Goal: Task Accomplishment & Management: Manage account settings

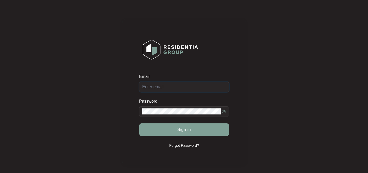
type input "[EMAIL_ADDRESS][DOMAIN_NAME]"
click at [186, 130] on div "Sign in" at bounding box center [184, 129] width 90 height 13
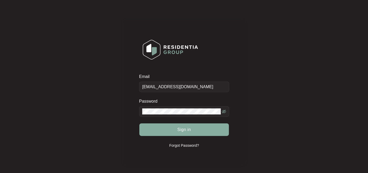
click at [183, 126] on span "Sign in" at bounding box center [184, 129] width 14 height 6
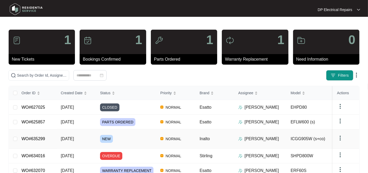
click at [152, 143] on div "NEW" at bounding box center [128, 139] width 56 height 8
click at [49, 70] on span at bounding box center [38, 75] width 61 height 10
paste input "632070"
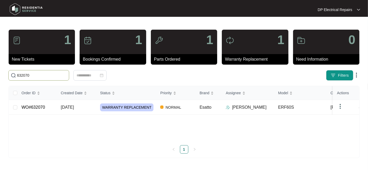
type input "632070"
click at [117, 111] on span "WARRANTY REPLACEMENT" at bounding box center [126, 107] width 53 height 8
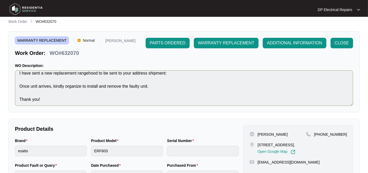
scroll to position [33, 0]
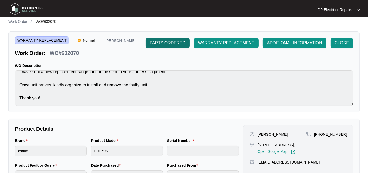
click at [157, 42] on span "PARTS ORDERED" at bounding box center [168, 43] width 36 height 6
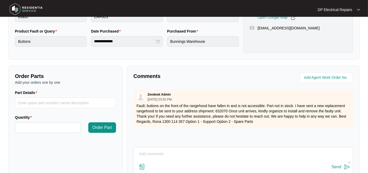
scroll to position [150, 0]
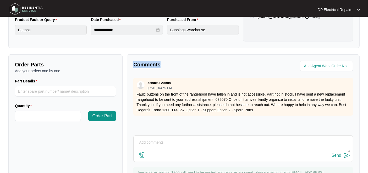
drag, startPoint x: 134, startPoint y: 61, endPoint x: 168, endPoint y: 60, distance: 34.3
click at [168, 61] on p "Comments" at bounding box center [186, 64] width 106 height 7
click at [166, 61] on p "Comments" at bounding box center [186, 64] width 106 height 7
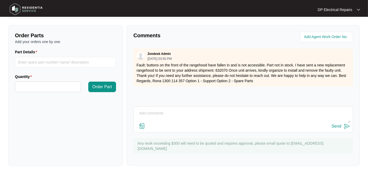
click at [307, 75] on p "Fault: buttons on the front of the rangehood have fallen in and is not accessib…" at bounding box center [244, 72] width 214 height 21
click at [308, 74] on p "Fault: buttons on the front of the rangehood have fallen in and is not accessib…" at bounding box center [244, 72] width 214 height 21
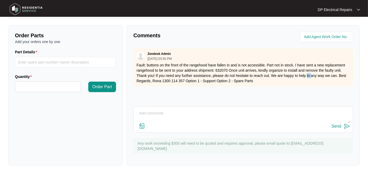
click at [309, 74] on p "Fault: buttons on the front of the rangehood have fallen in and is not accessib…" at bounding box center [244, 72] width 214 height 21
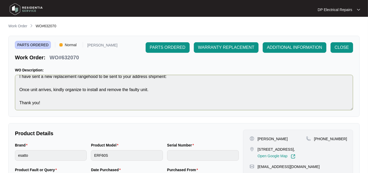
scroll to position [33, 0]
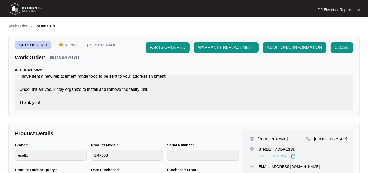
click at [55, 26] on span "WO#632070" at bounding box center [46, 26] width 21 height 4
click at [65, 24] on div "Work Order WO#632070" at bounding box center [184, 26] width 352 height 6
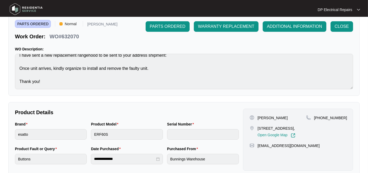
scroll to position [29, 0]
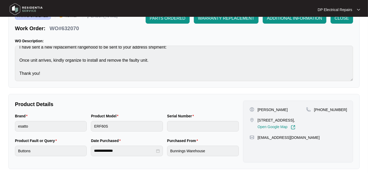
drag, startPoint x: 257, startPoint y: 117, endPoint x: 297, endPoint y: 125, distance: 40.5
click at [297, 125] on div "[STREET_ADDRESS], Open Google Map" at bounding box center [278, 123] width 57 height 12
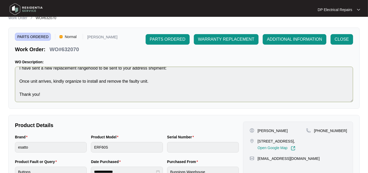
scroll to position [0, 0]
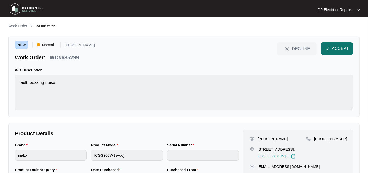
click at [334, 49] on span "ACCEPT" at bounding box center [340, 48] width 17 height 6
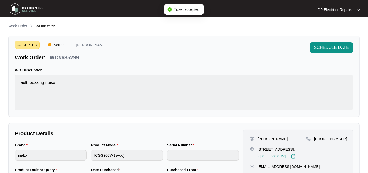
click at [74, 57] on p "WO#635299" at bounding box center [64, 57] width 29 height 7
copy p "635299"
drag, startPoint x: 257, startPoint y: 146, endPoint x: 268, endPoint y: 157, distance: 15.4
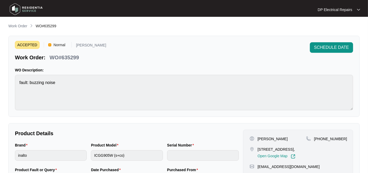
click at [268, 157] on div "2 TAMBET STREET, BENTLEIGH EAST, VIC, 3165, Open Google Map" at bounding box center [278, 153] width 57 height 12
copy p "[STREET_ADDRESS],"
drag, startPoint x: 320, startPoint y: 138, endPoint x: 346, endPoint y: 137, distance: 26.0
click at [346, 137] on div "[PHONE_NUMBER]" at bounding box center [326, 138] width 40 height 5
copy p "413461580"
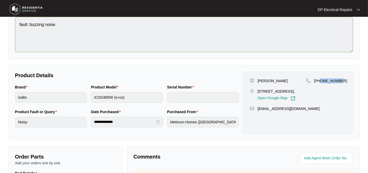
scroll to position [58, 0]
